Goal: Browse casually: Explore the website without a specific task or goal

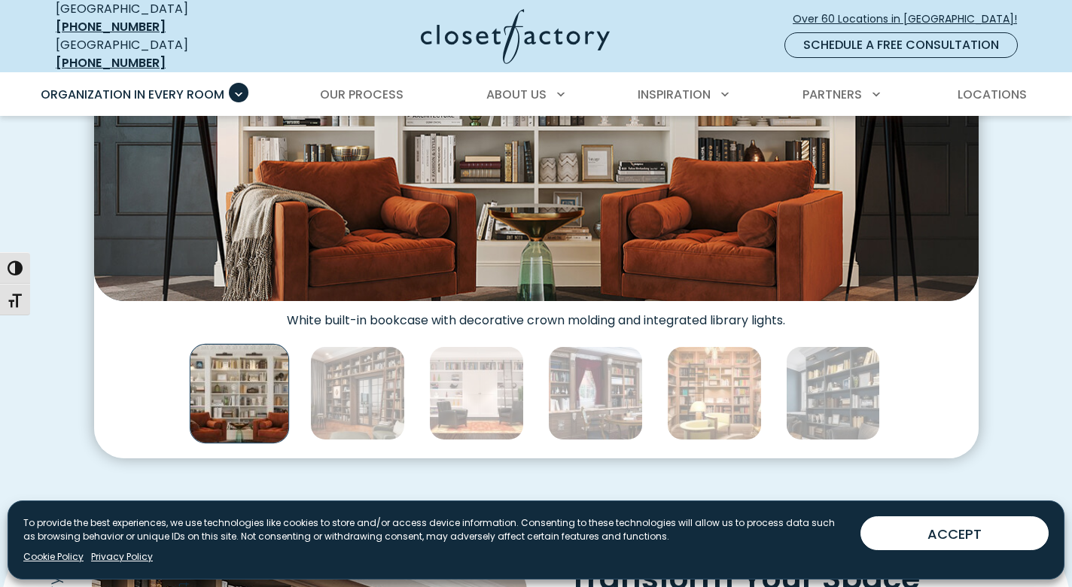
scroll to position [753, 0]
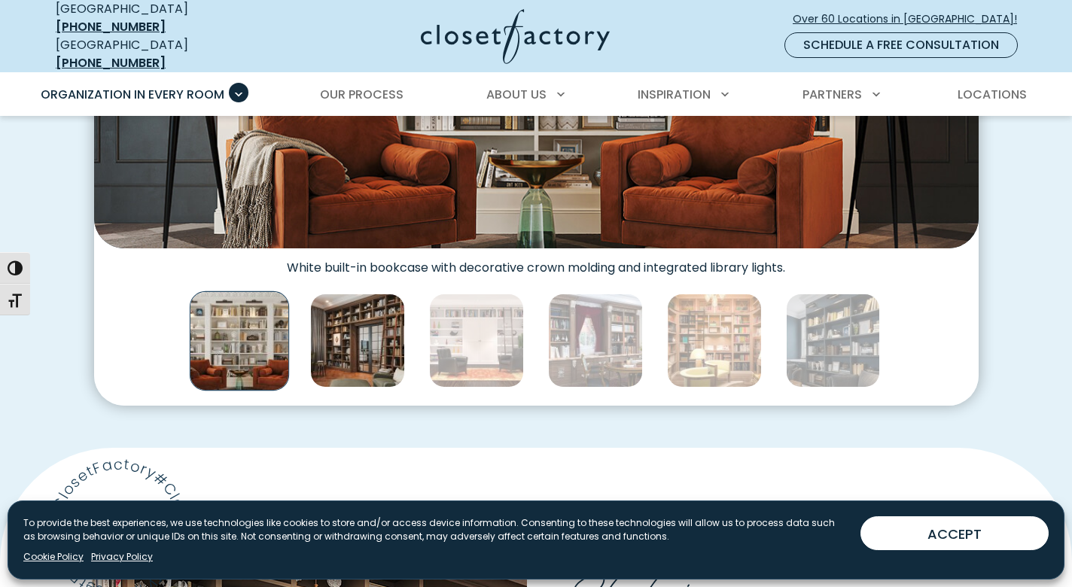
click at [361, 325] on img "Thumbnail Gallery" at bounding box center [357, 341] width 95 height 95
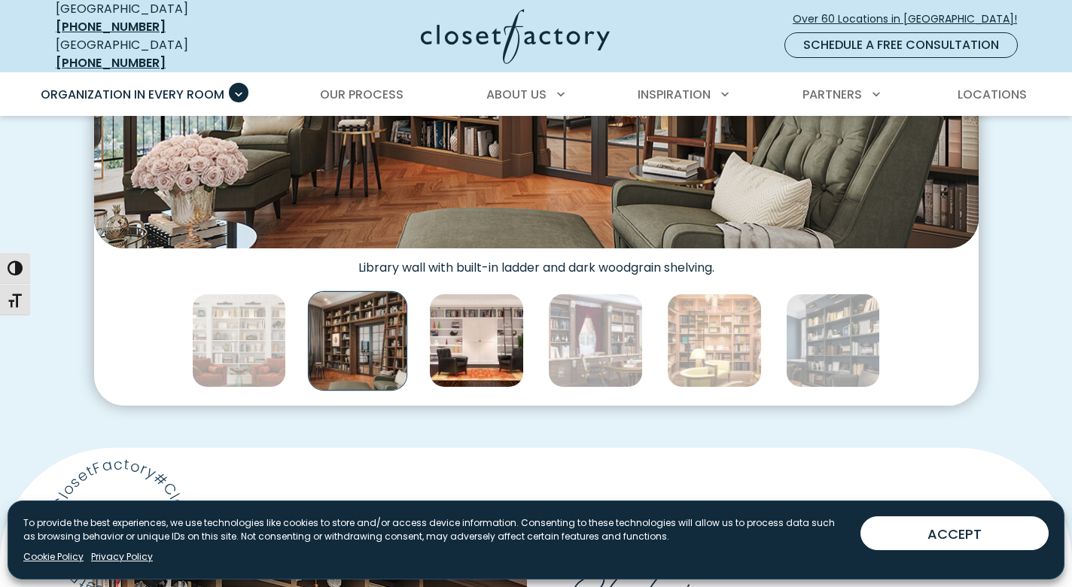
click at [464, 334] on img "Thumbnail Gallery" at bounding box center [476, 341] width 95 height 95
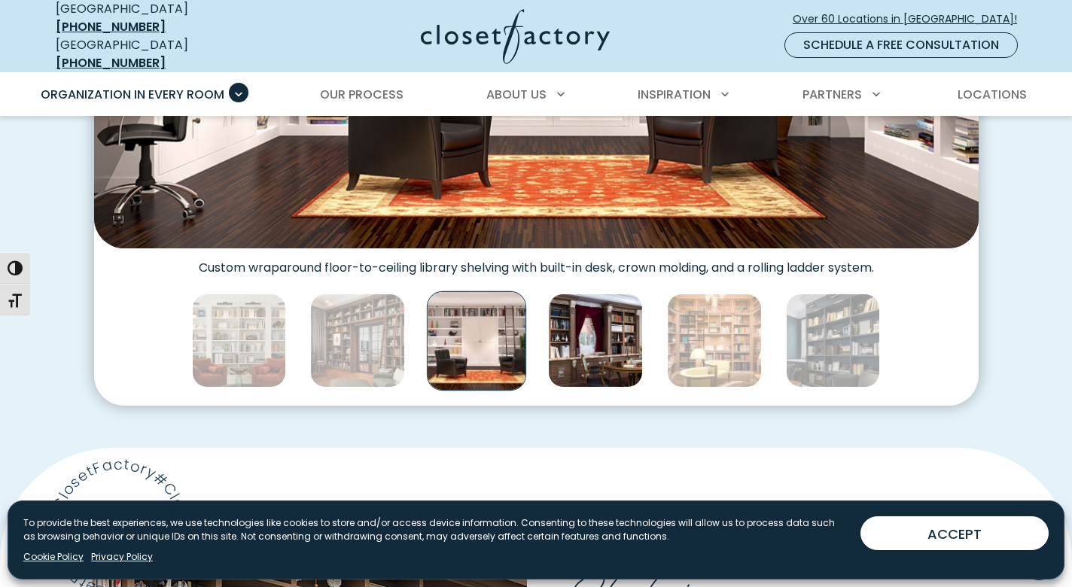
click at [603, 328] on img "Thumbnail Gallery" at bounding box center [595, 341] width 95 height 95
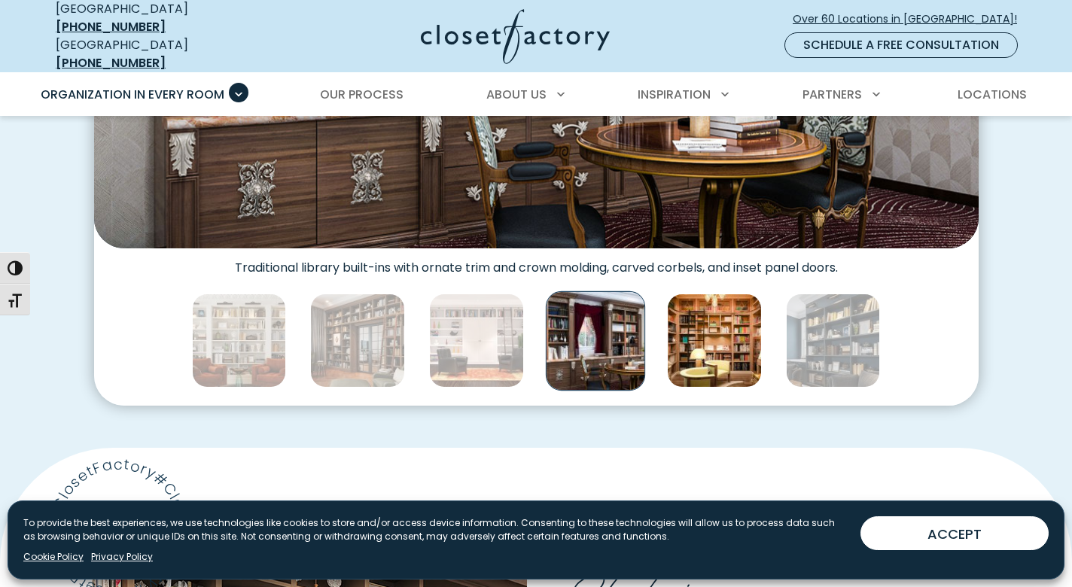
click at [718, 312] on img "Thumbnail Gallery" at bounding box center [714, 341] width 95 height 95
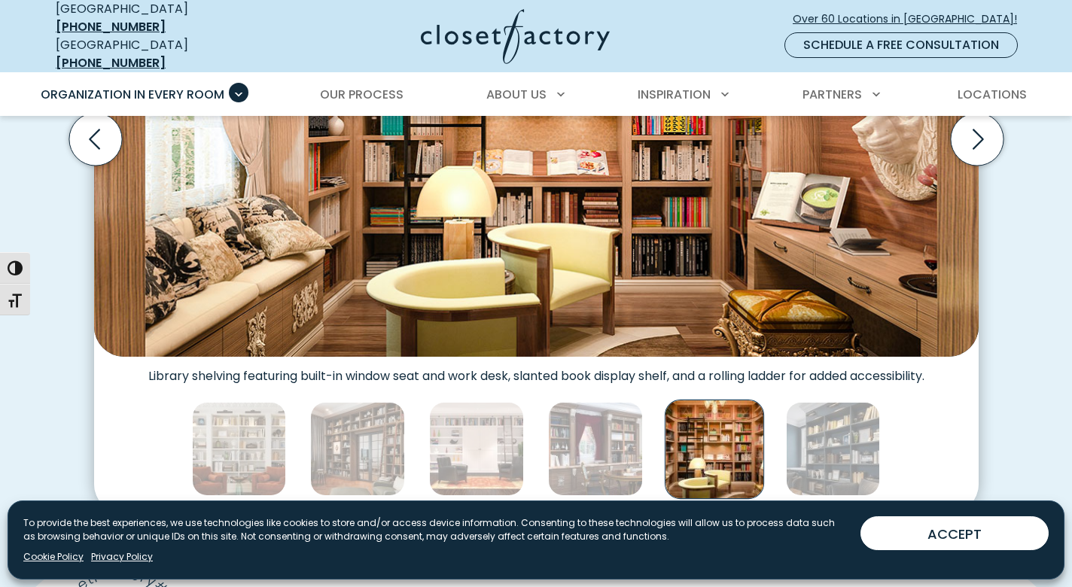
scroll to position [678, 0]
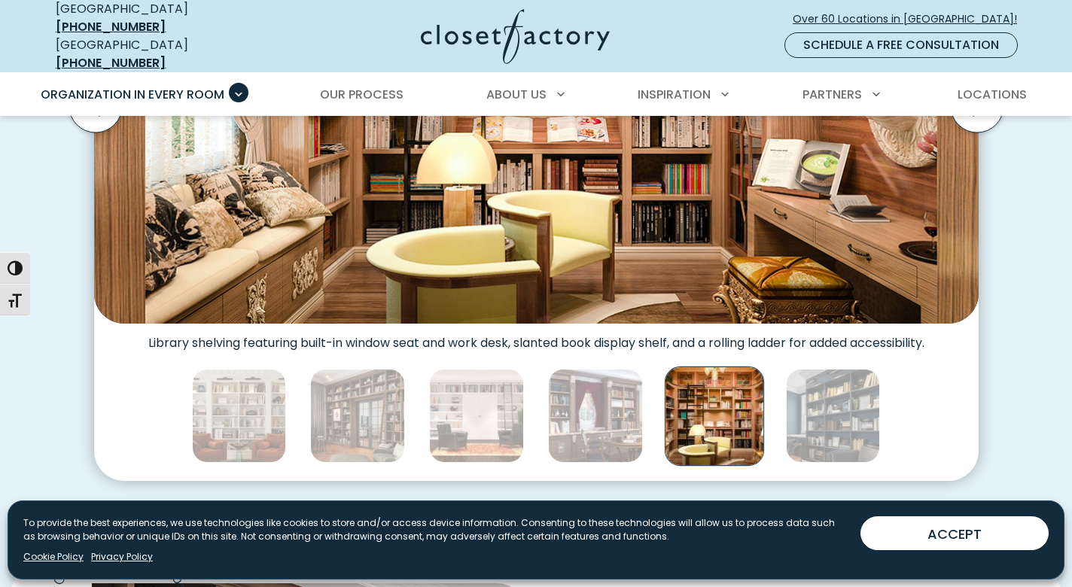
click at [709, 387] on img "Thumbnail Gallery" at bounding box center [714, 415] width 99 height 99
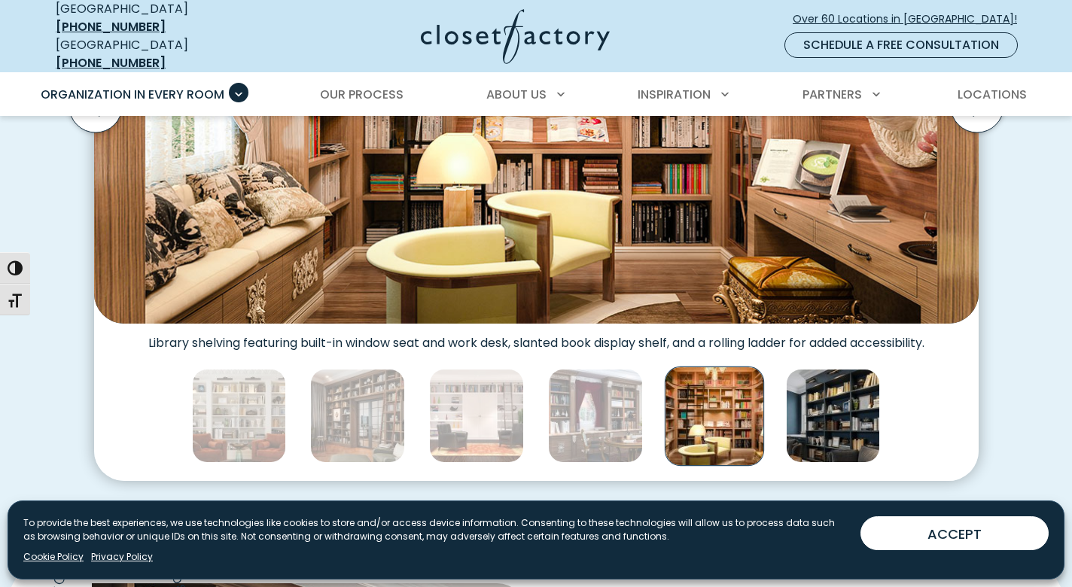
click at [835, 392] on img "Thumbnail Gallery" at bounding box center [833, 416] width 95 height 95
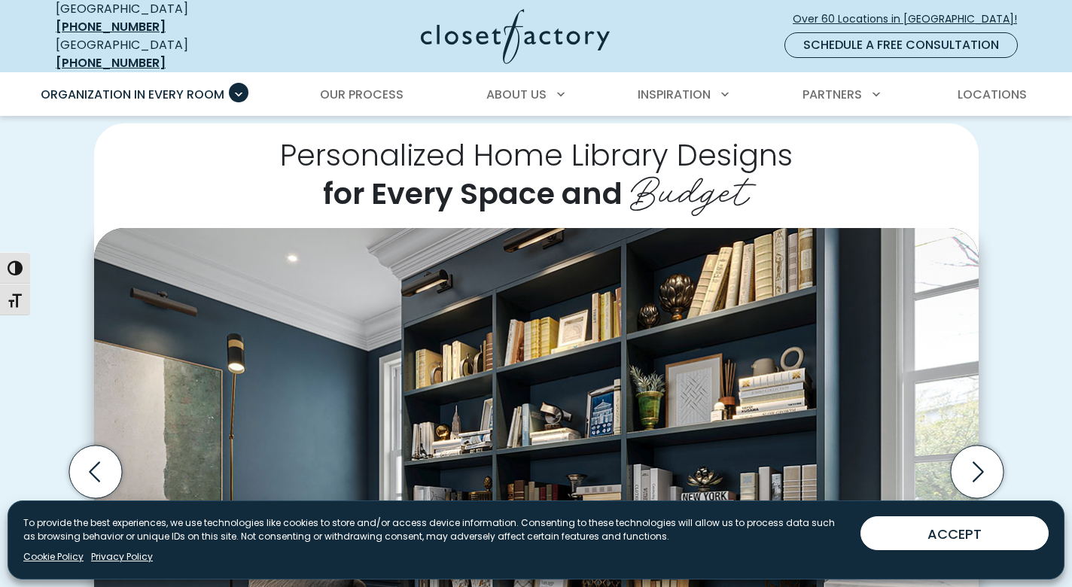
scroll to position [226, 0]
